Goal: Task Accomplishment & Management: Manage account settings

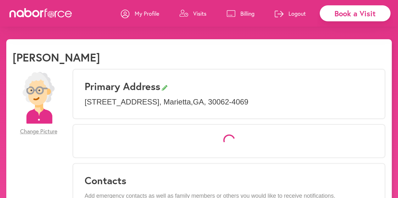
select select "*"
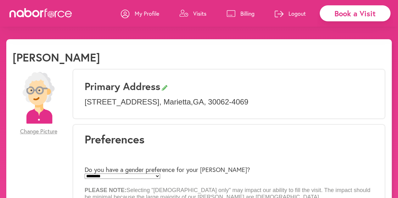
click at [248, 14] on p "Billing" at bounding box center [247, 14] width 14 height 8
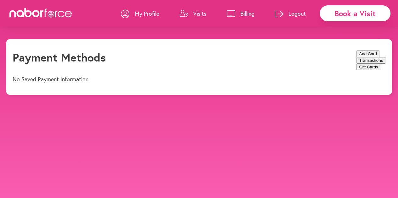
click at [356, 61] on button "Transactions" at bounding box center [370, 60] width 29 height 7
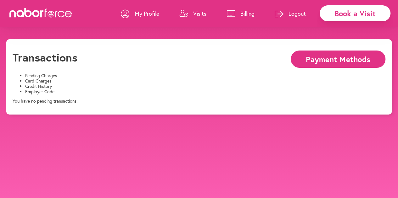
click at [188, 84] on li "Credit History" at bounding box center [205, 86] width 360 height 5
